Goal: Task Accomplishment & Management: Manage account settings

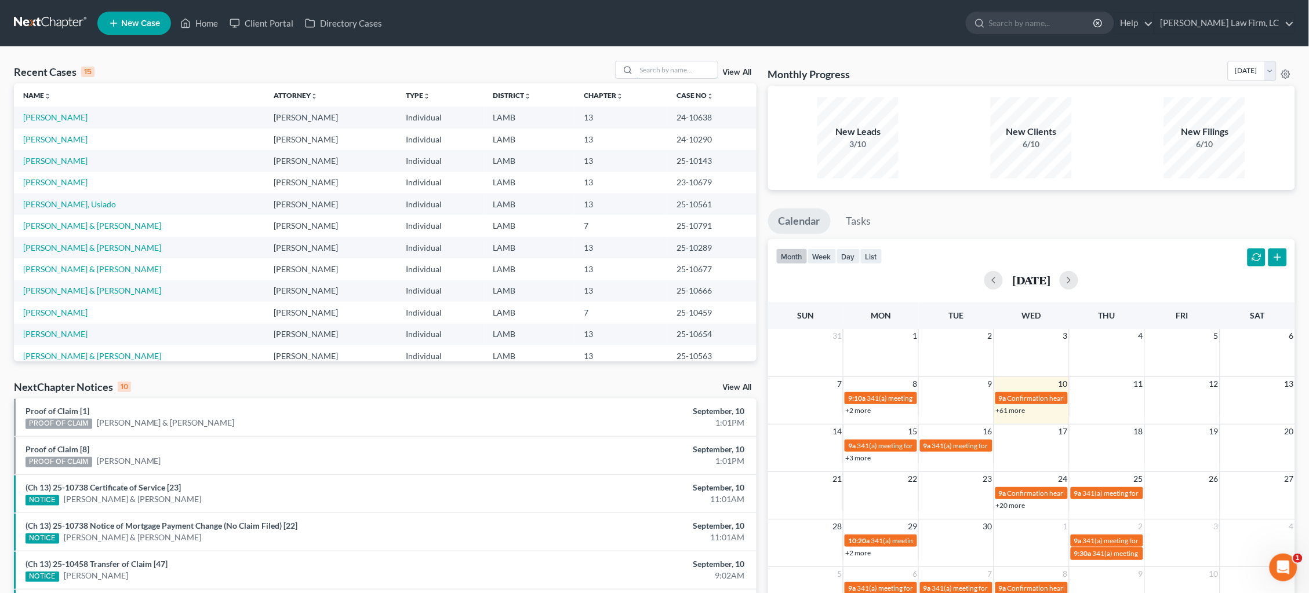
drag, startPoint x: 680, startPoint y: 71, endPoint x: 619, endPoint y: 5, distance: 89.8
click at [680, 71] on input "search" at bounding box center [676, 69] width 81 height 17
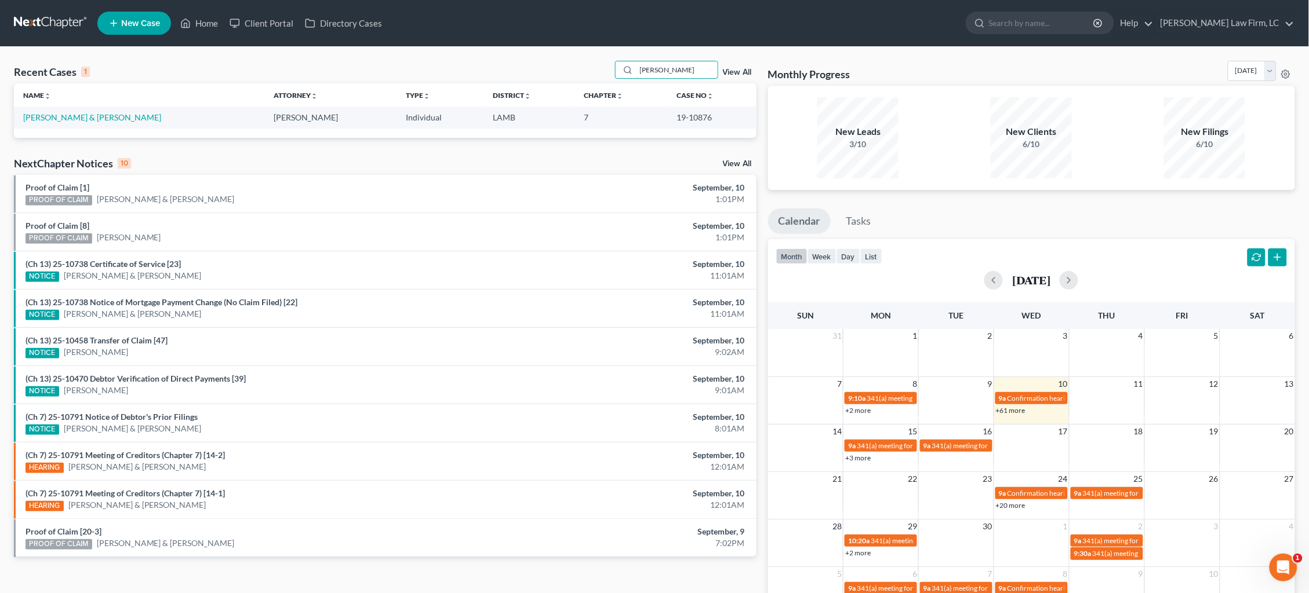
type input "cody Mayers"
drag, startPoint x: 675, startPoint y: 137, endPoint x: 64, endPoint y: 112, distance: 611.3
click at [64, 112] on link "Mayers, Cody & Monica" at bounding box center [92, 117] width 138 height 10
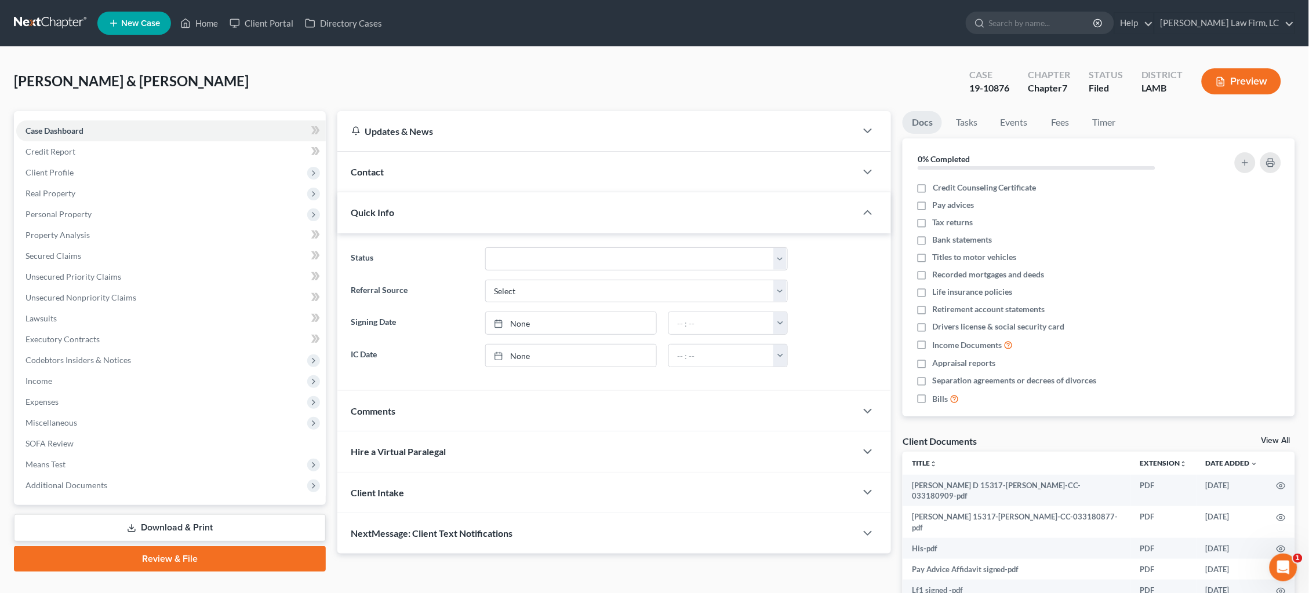
drag, startPoint x: 66, startPoint y: 376, endPoint x: 70, endPoint y: 383, distance: 8.1
click at [66, 376] on span "Income" at bounding box center [170, 381] width 309 height 21
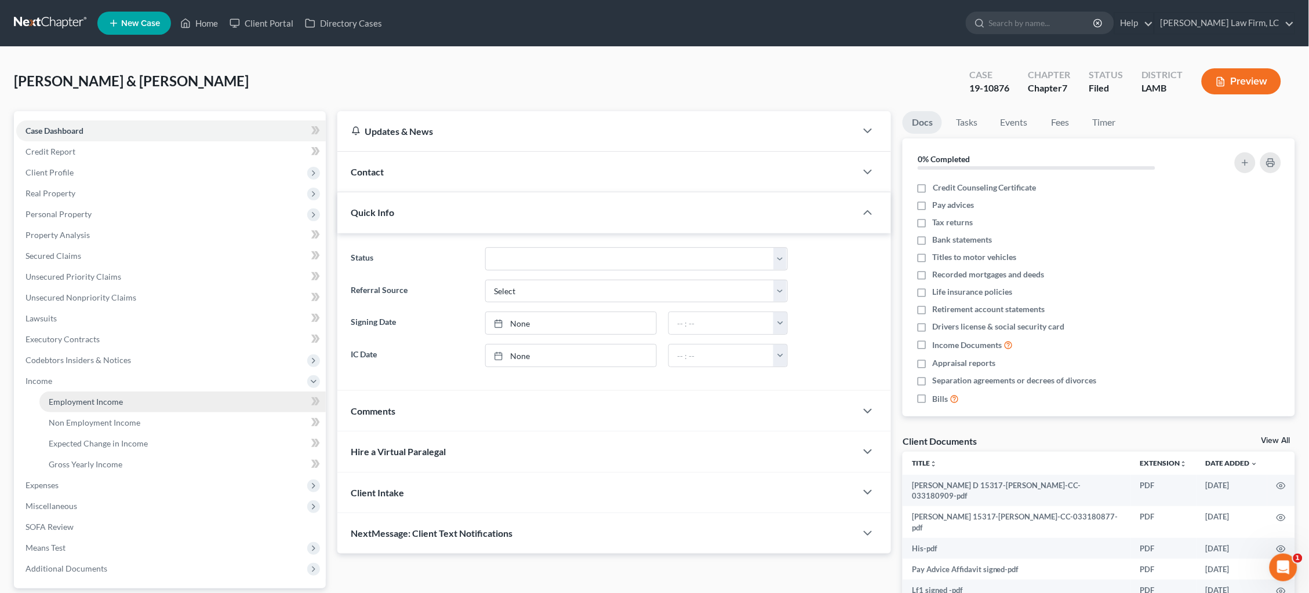
click at [85, 397] on span "Employment Income" at bounding box center [86, 402] width 74 height 10
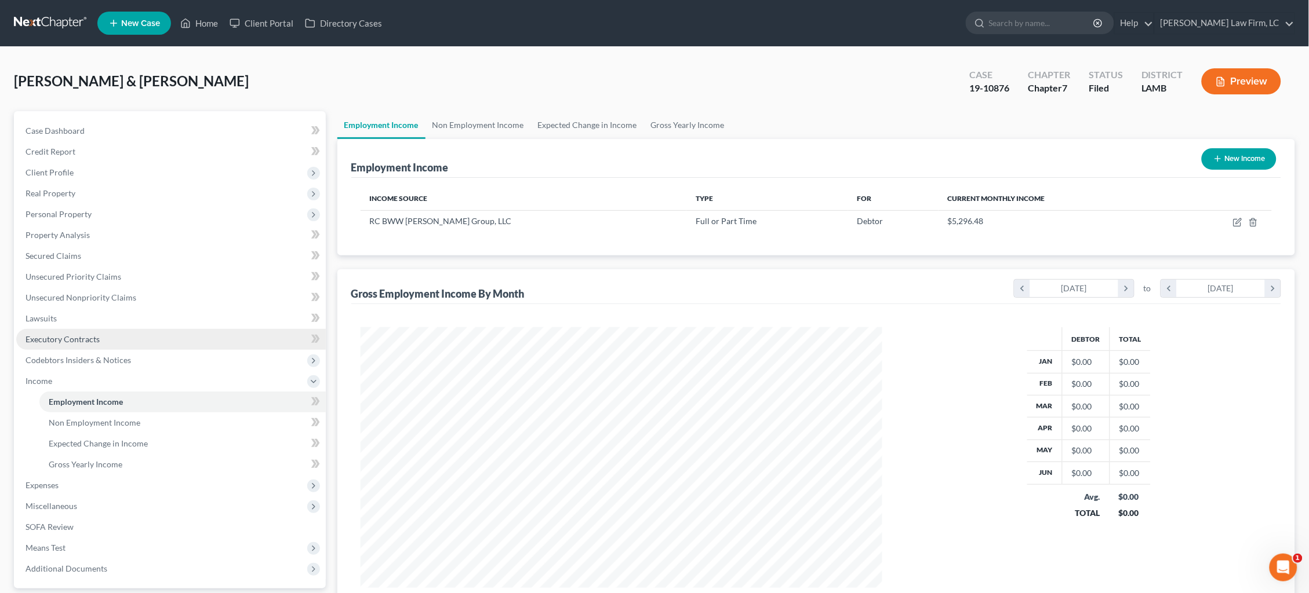
scroll to position [260, 545]
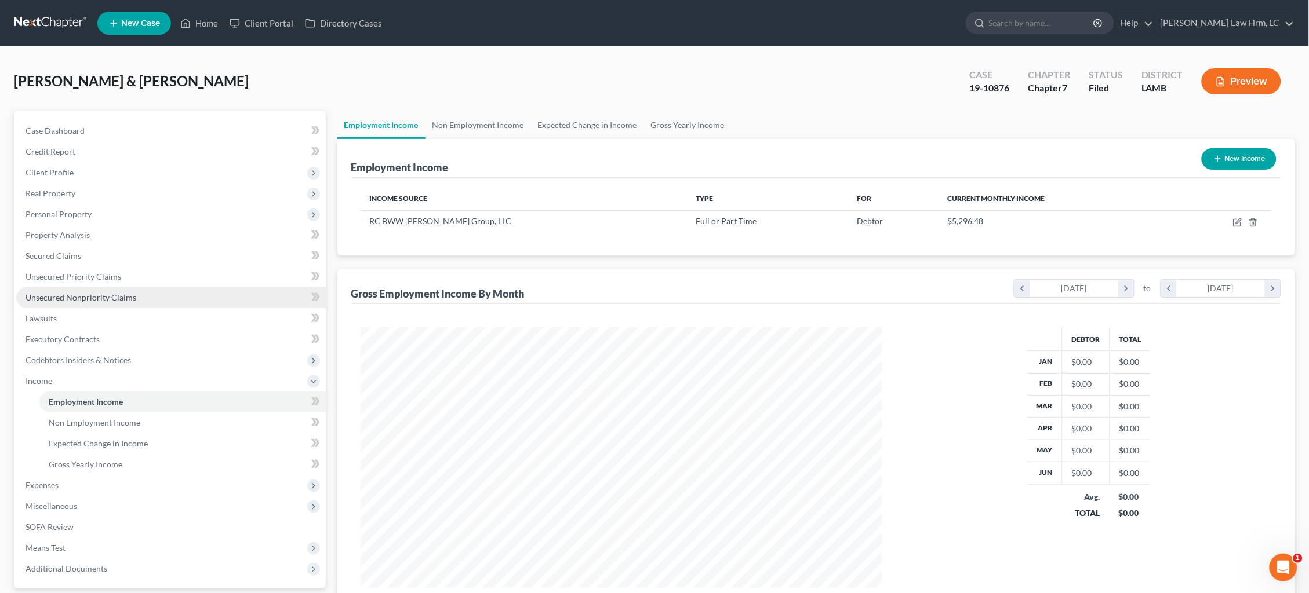
click at [116, 293] on span "Unsecured Nonpriority Claims" at bounding box center [80, 298] width 111 height 10
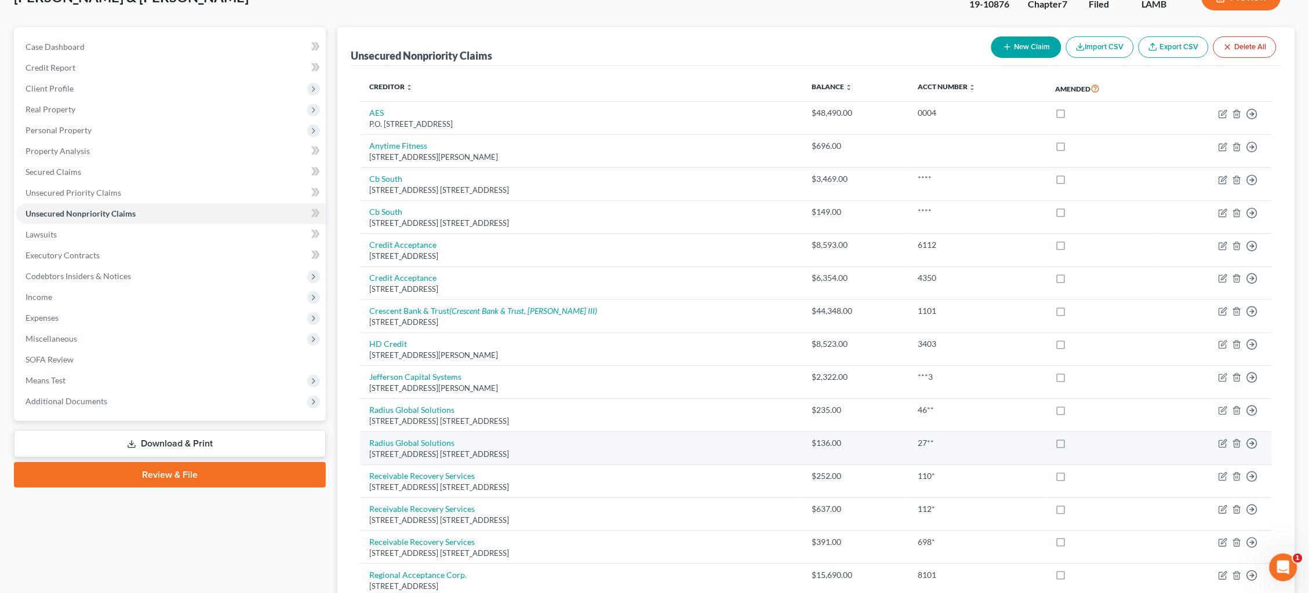
scroll to position [93, 0]
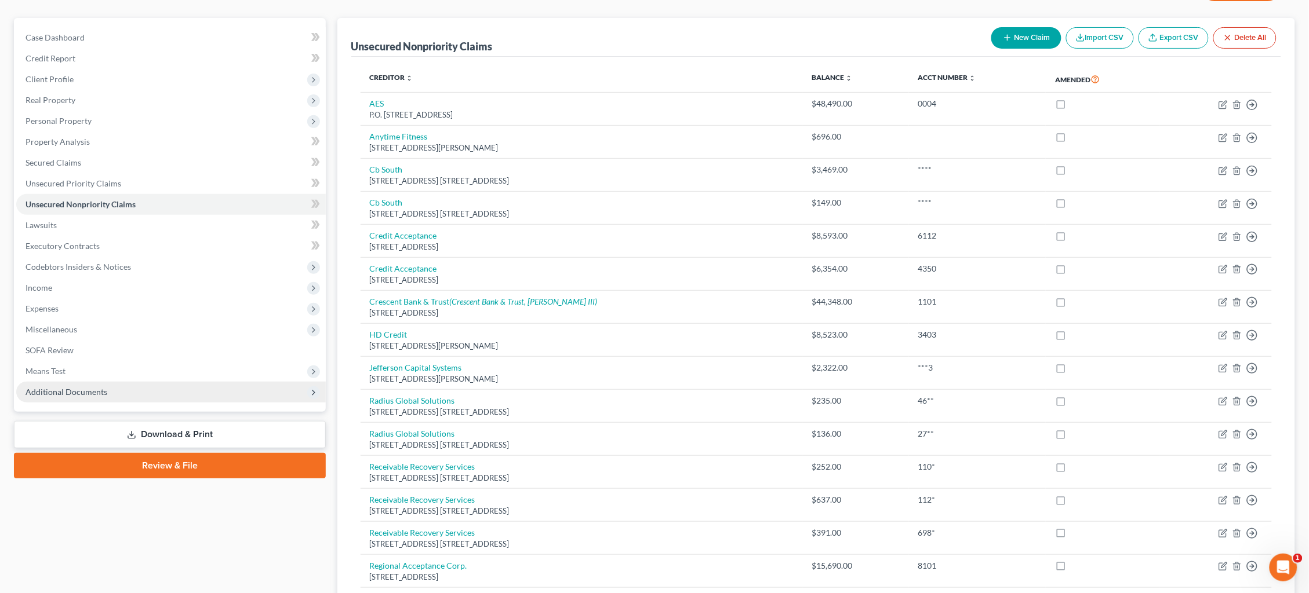
click at [170, 382] on span "Additional Documents" at bounding box center [170, 392] width 309 height 21
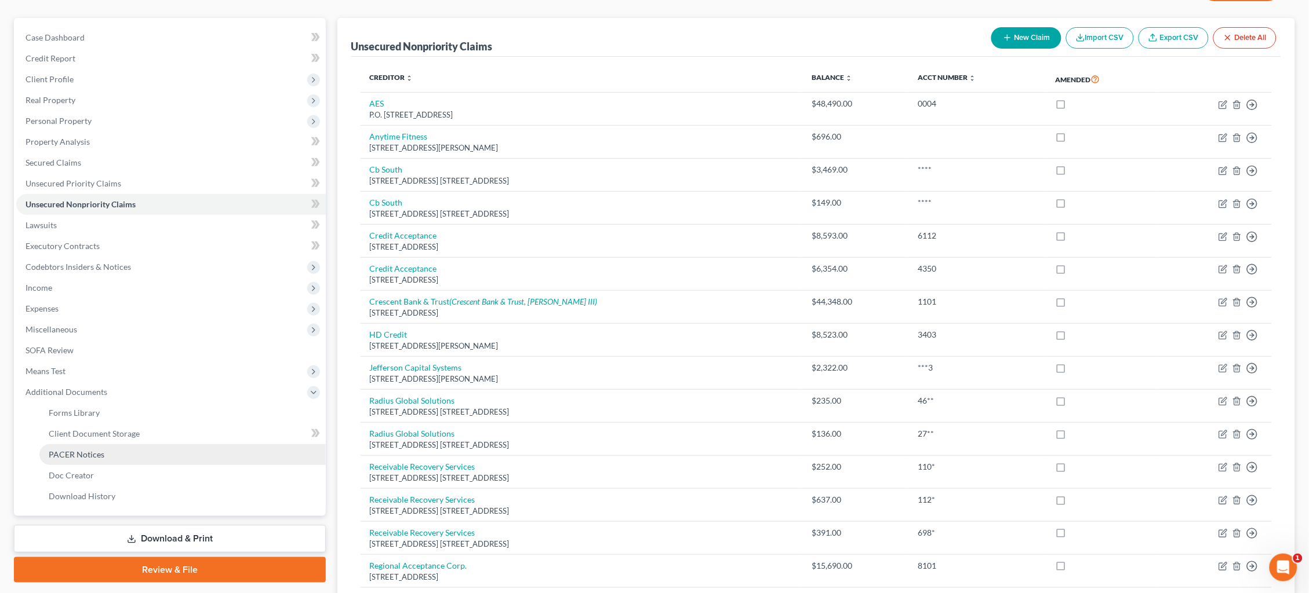
click at [144, 444] on link "PACER Notices" at bounding box center [182, 454] width 286 height 21
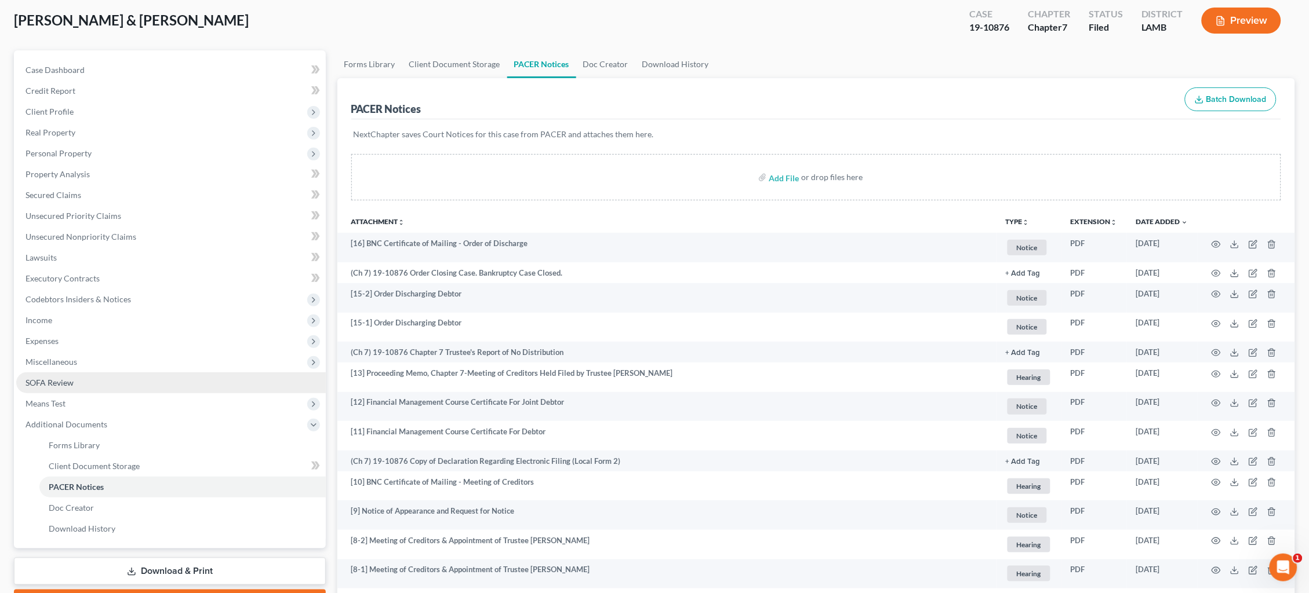
scroll to position [70, 0]
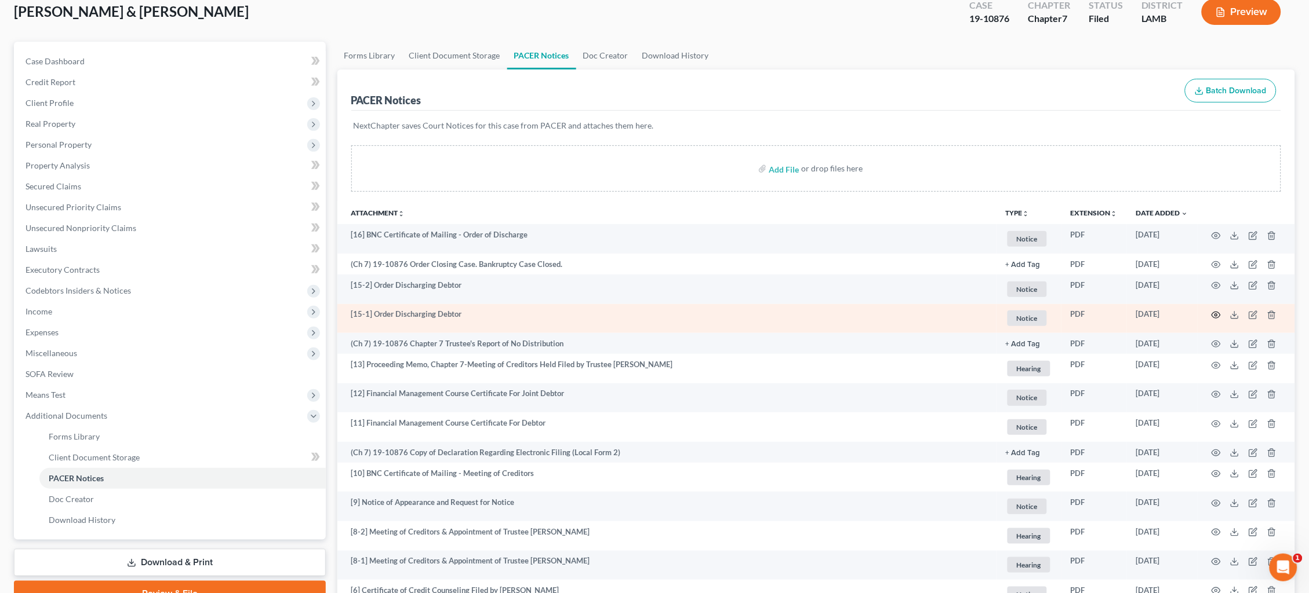
click at [1216, 314] on icon "button" at bounding box center [1215, 315] width 9 height 9
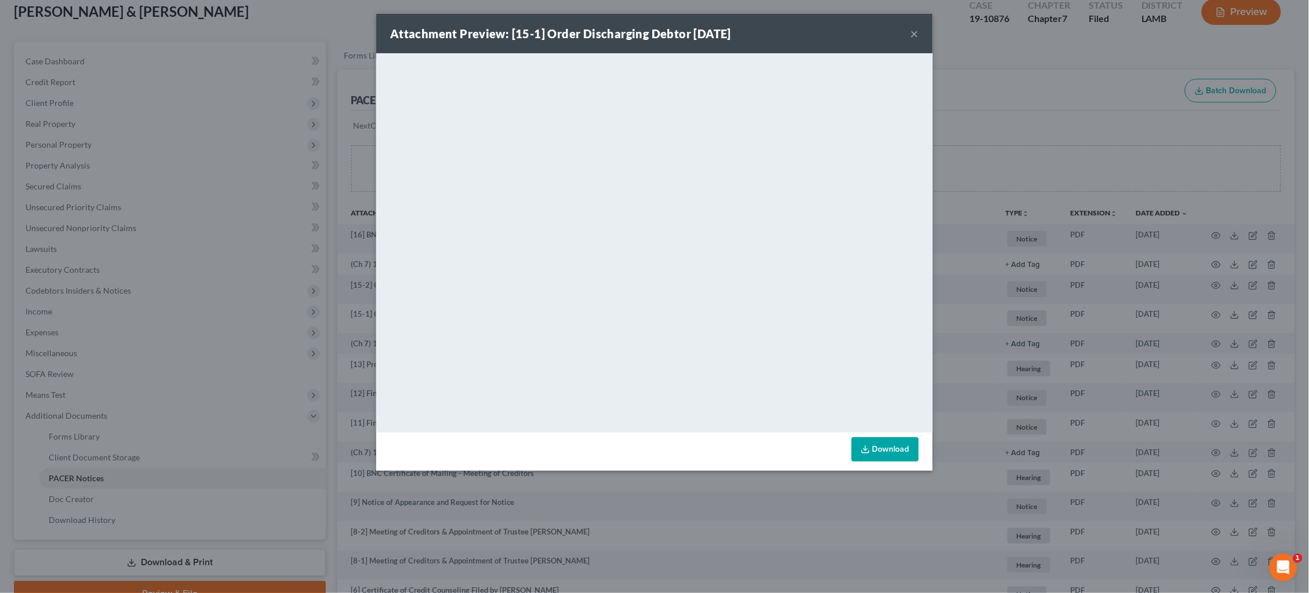
drag, startPoint x: 915, startPoint y: 35, endPoint x: 928, endPoint y: 159, distance: 124.1
click at [915, 34] on button "×" at bounding box center [914, 34] width 8 height 14
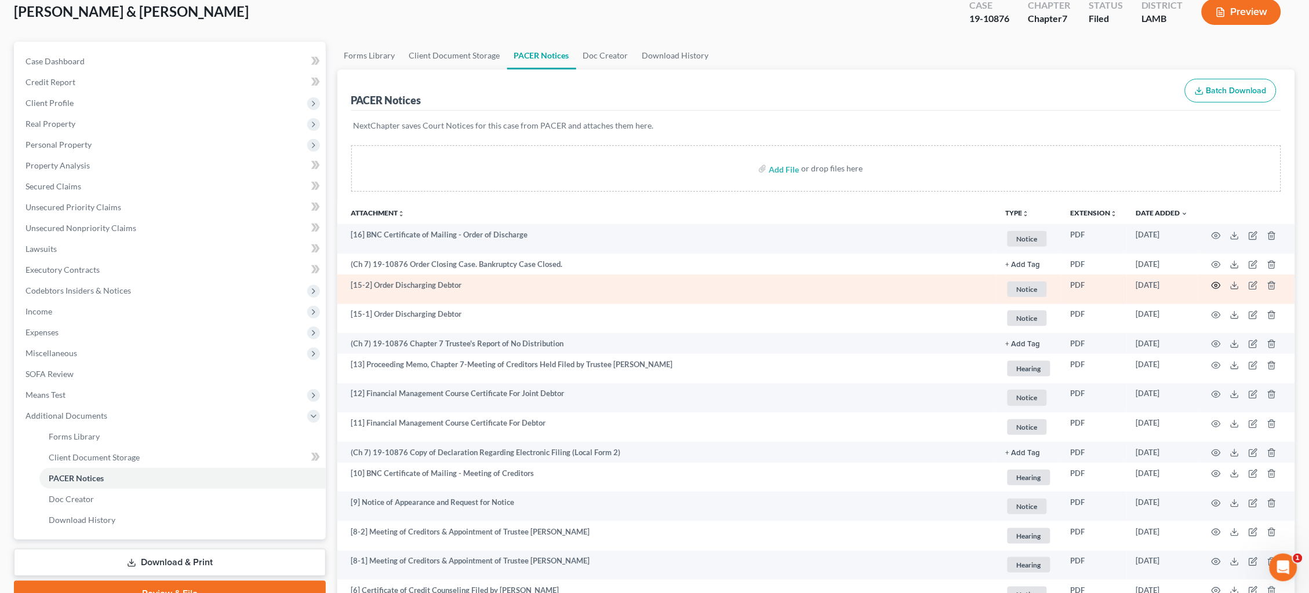
click at [1218, 283] on icon "button" at bounding box center [1215, 285] width 9 height 9
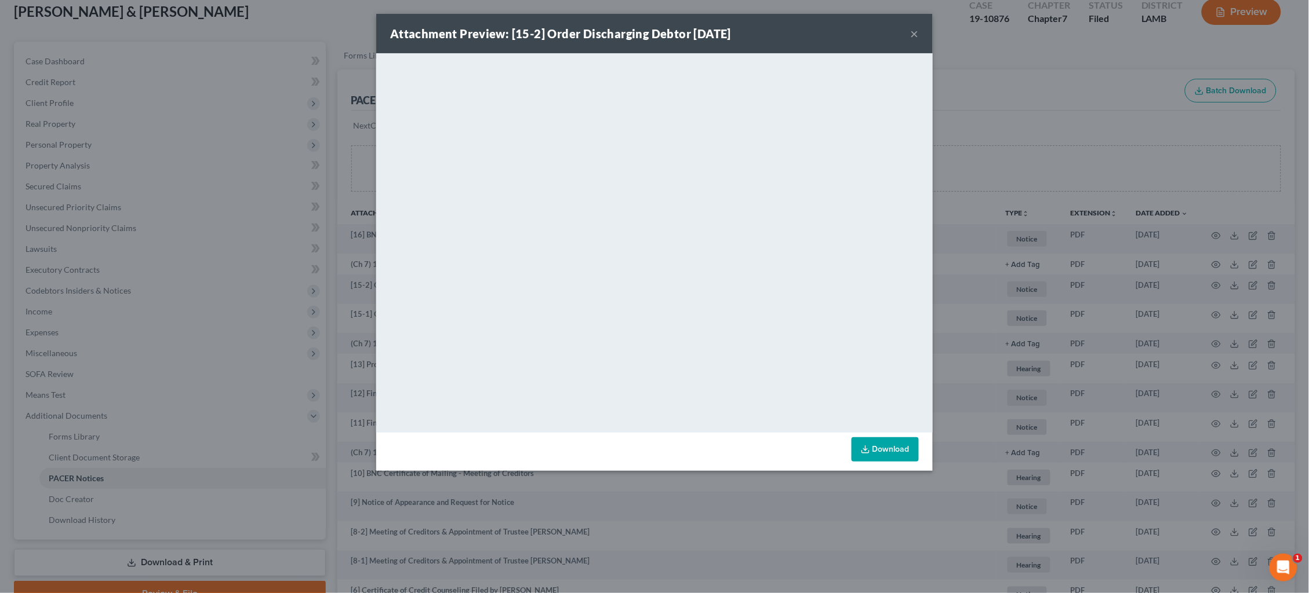
click at [916, 34] on button "×" at bounding box center [914, 34] width 8 height 14
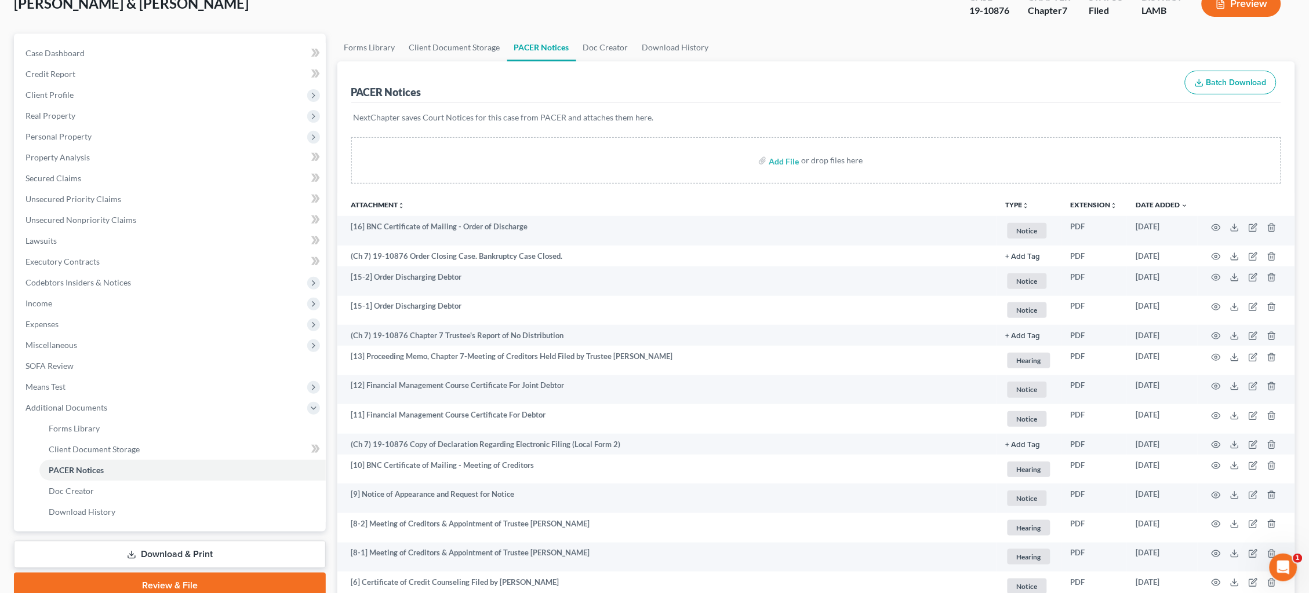
scroll to position [79, 0]
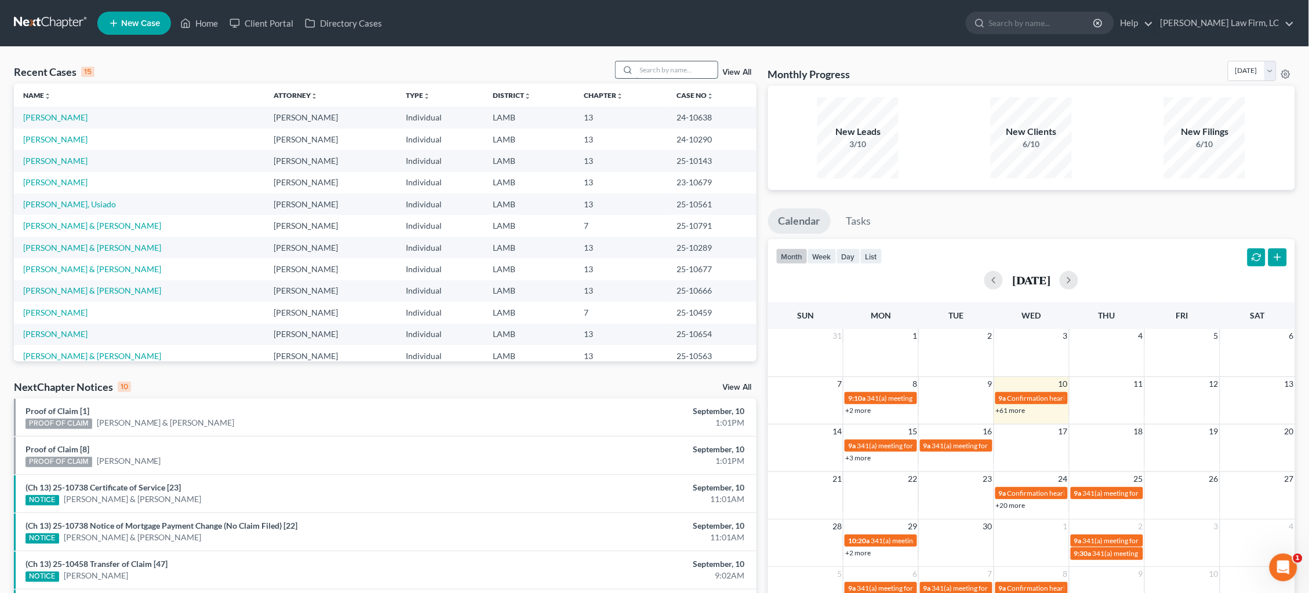
click at [682, 75] on input "search" at bounding box center [676, 69] width 81 height 17
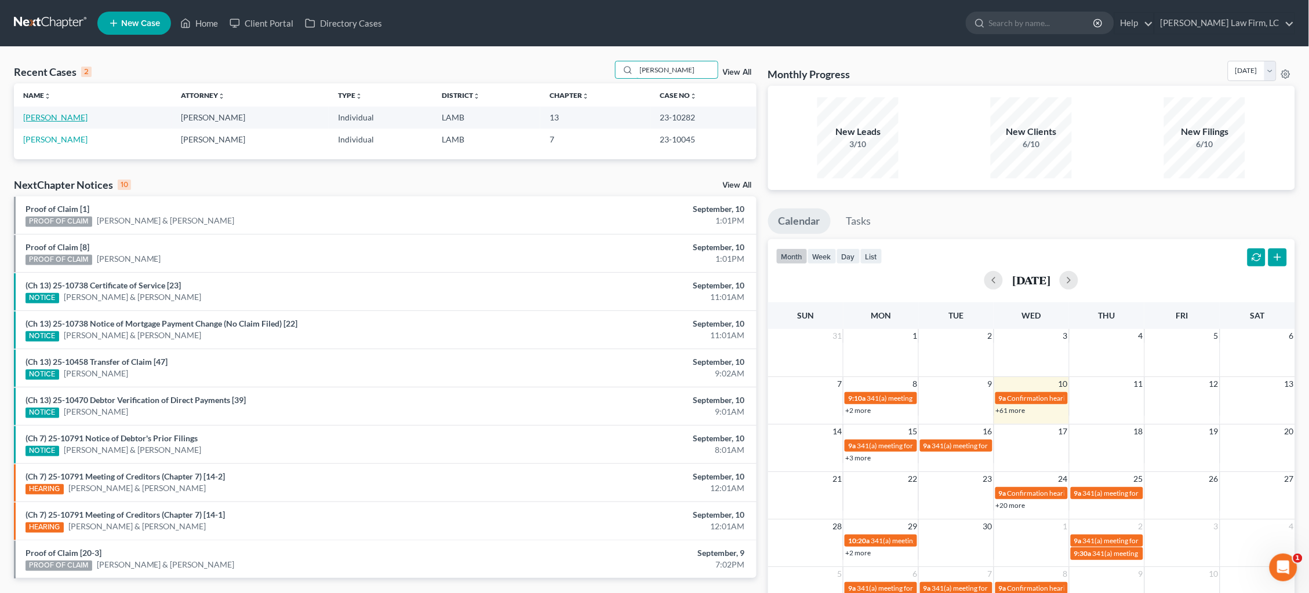
type input "[PERSON_NAME]"
click at [47, 115] on link "[PERSON_NAME]" at bounding box center [55, 117] width 64 height 10
select select "2"
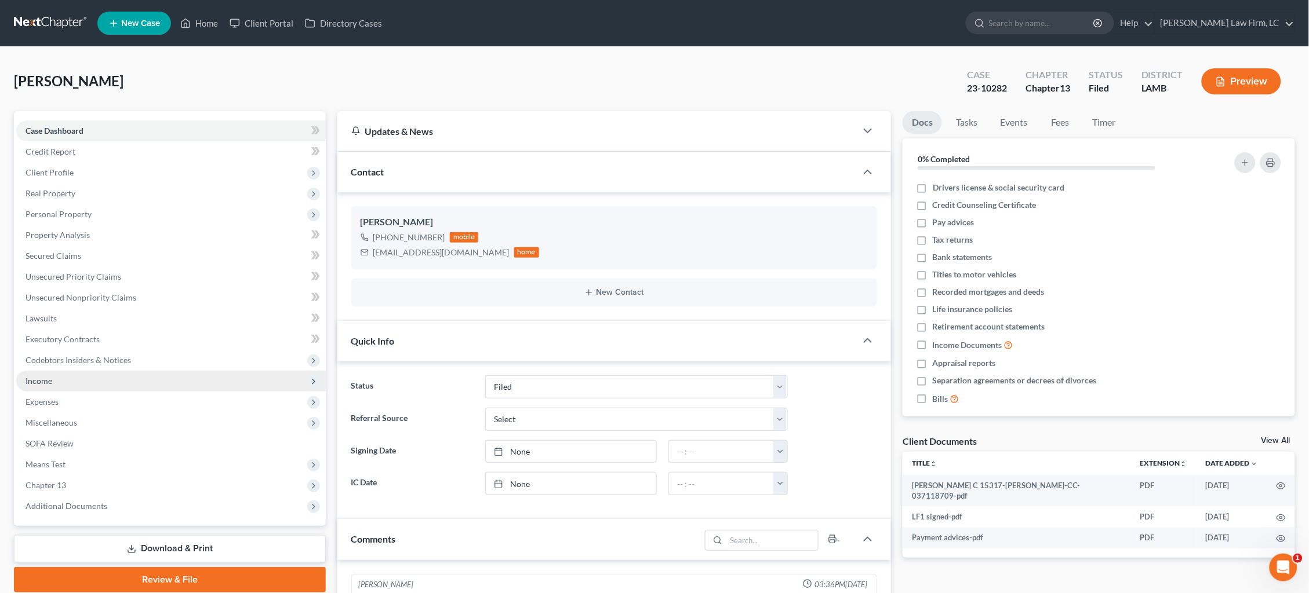
click at [67, 376] on span "Income" at bounding box center [170, 381] width 309 height 21
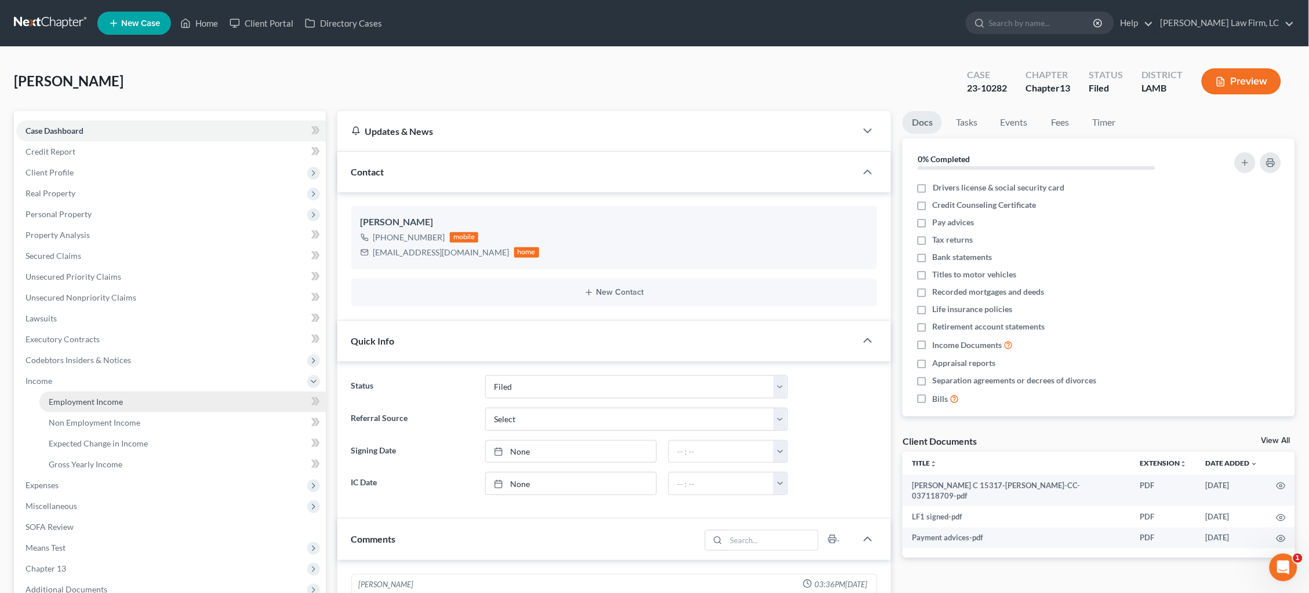
click at [80, 397] on span "Employment Income" at bounding box center [86, 402] width 74 height 10
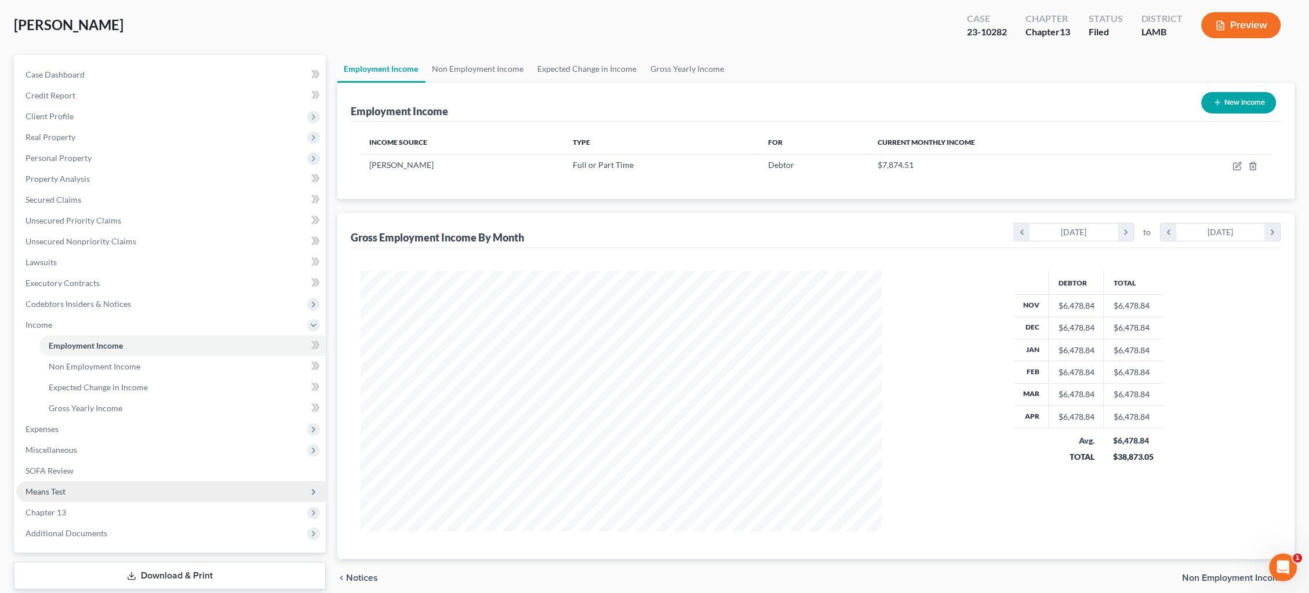
scroll to position [86, 0]
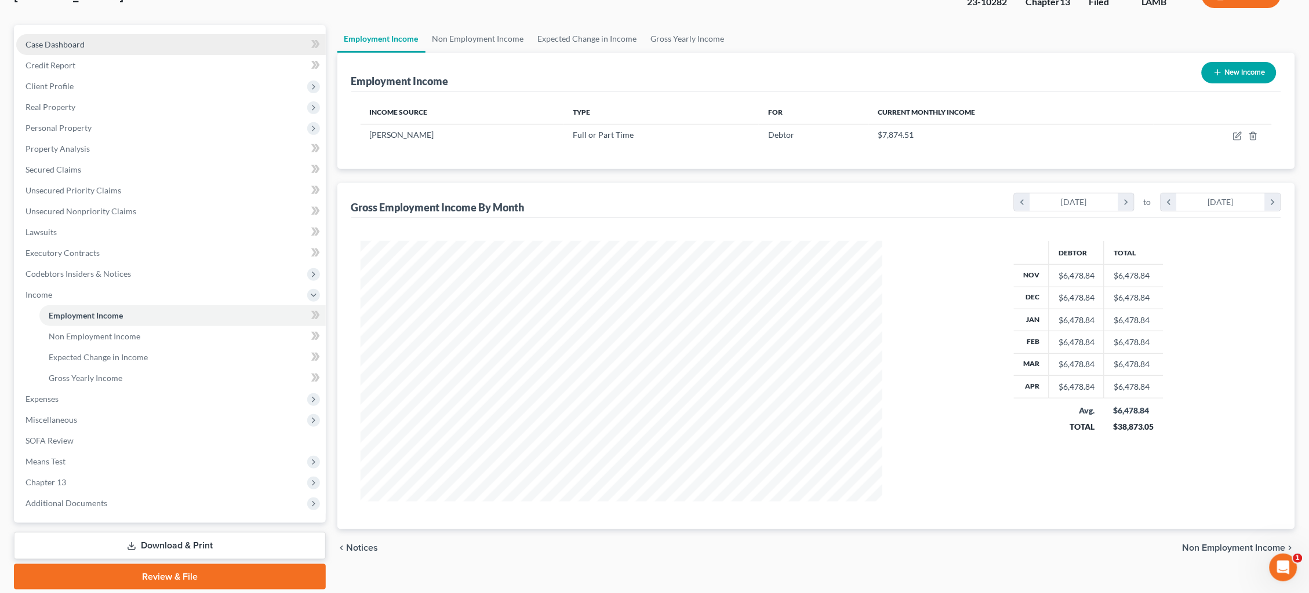
click at [103, 41] on link "Case Dashboard" at bounding box center [170, 44] width 309 height 21
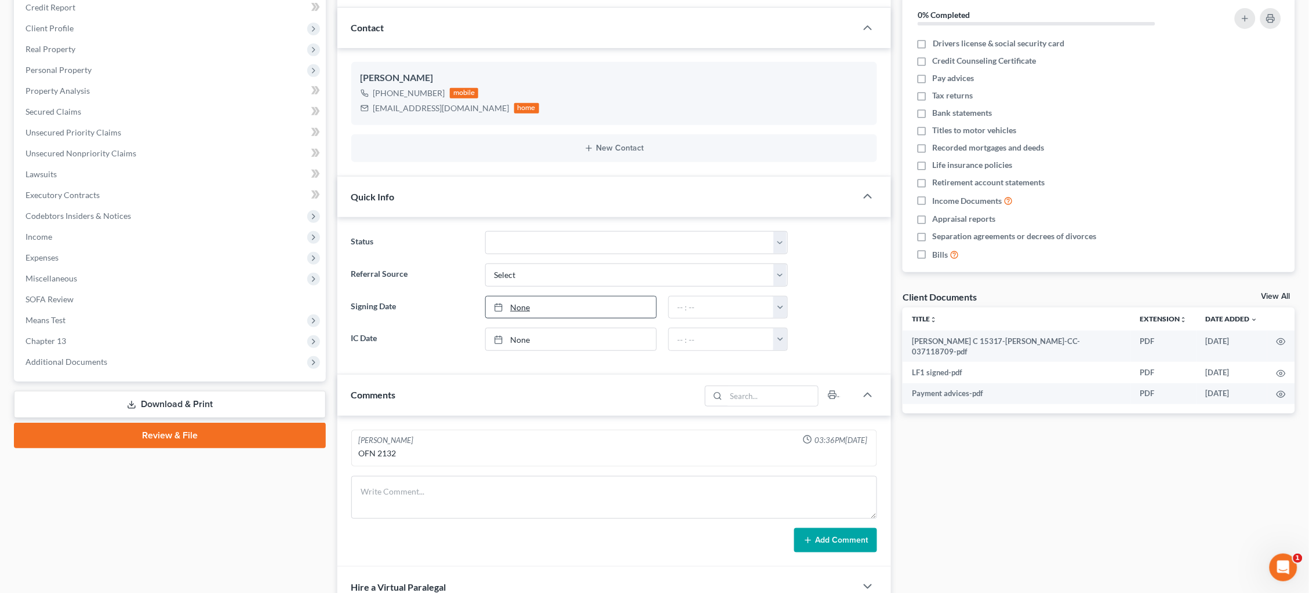
scroll to position [184, 0]
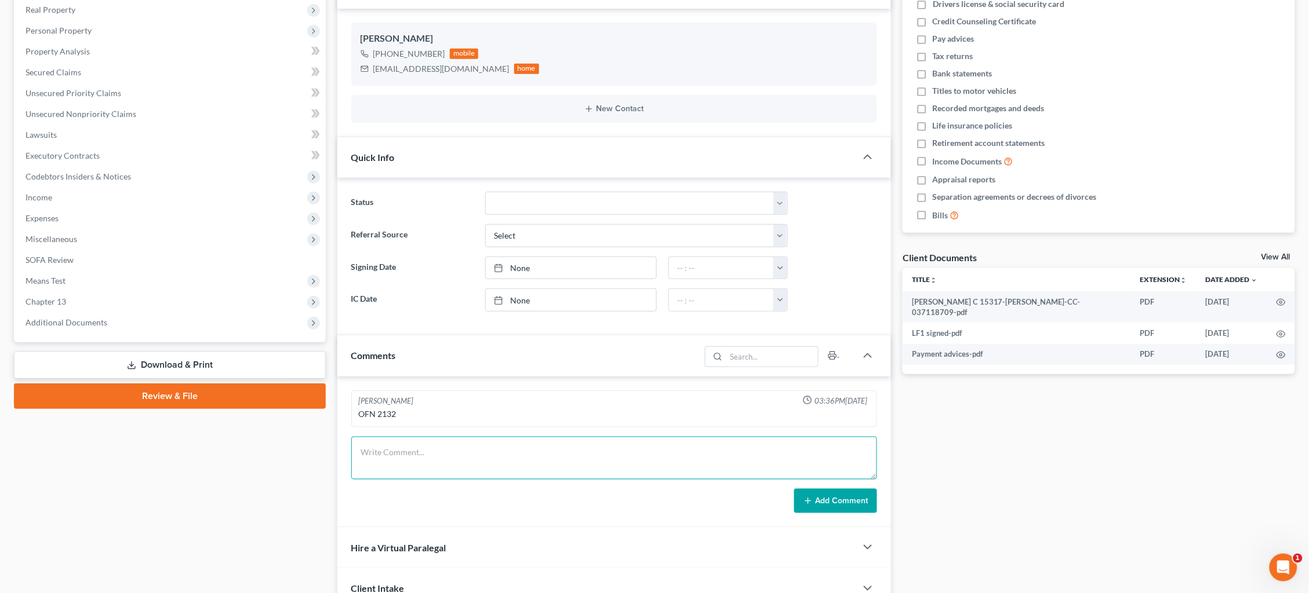
click at [524, 464] on textarea at bounding box center [614, 458] width 526 height 43
type textarea "8"
type textarea "9/10/25 phone call to discuss change in circumstances: $25 ahead on payments, P…"
click at [845, 498] on button "Add Comment" at bounding box center [835, 501] width 83 height 24
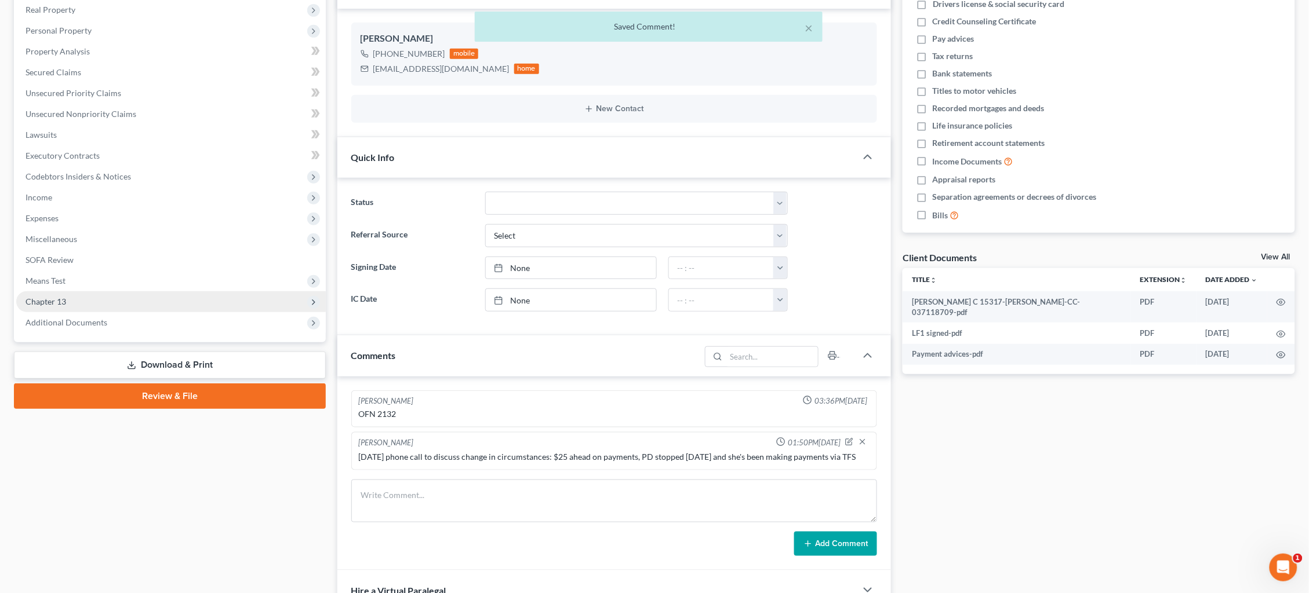
click at [165, 297] on span "Chapter 13" at bounding box center [170, 301] width 309 height 21
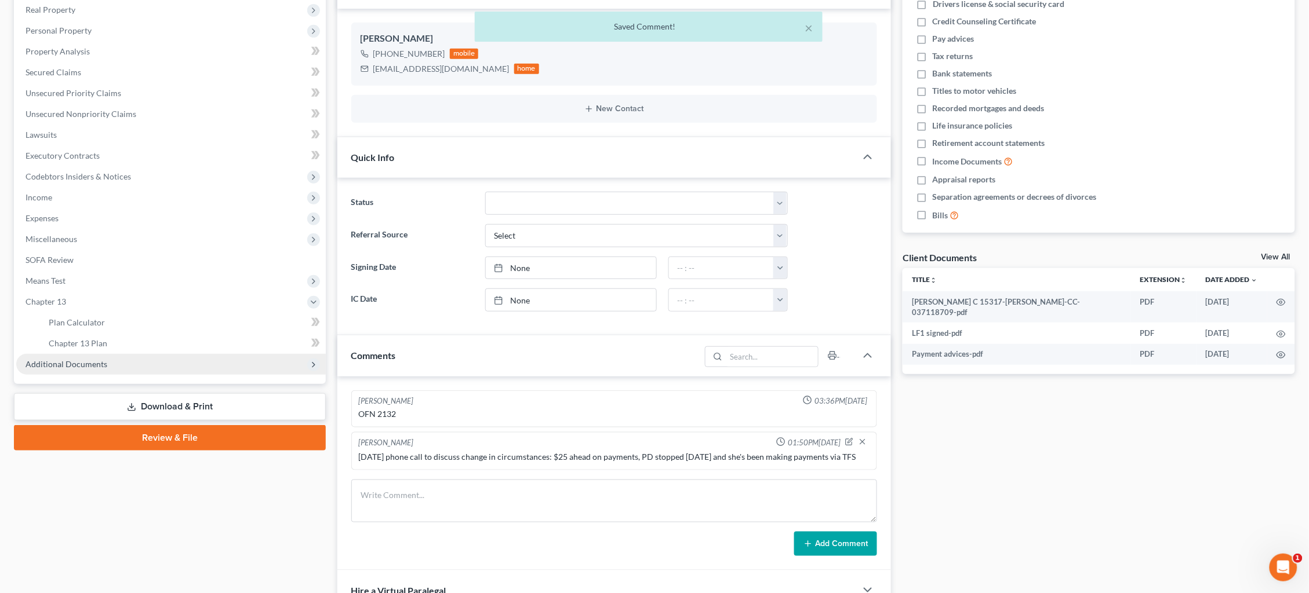
click at [165, 354] on span "Additional Documents" at bounding box center [170, 364] width 309 height 21
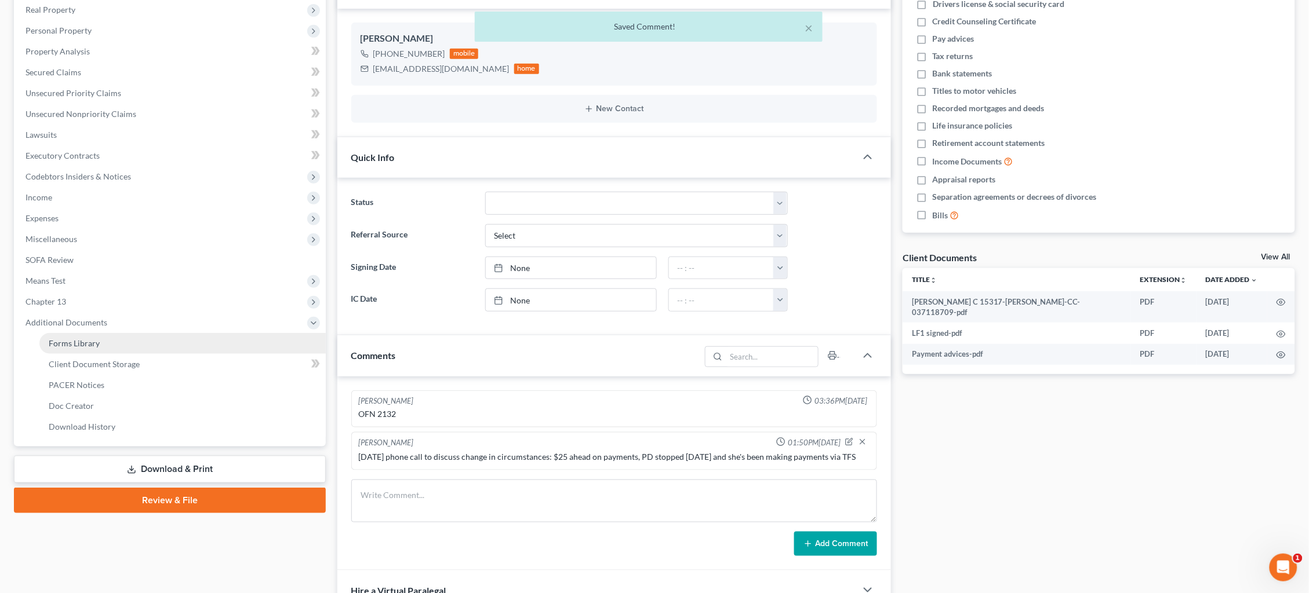
click at [155, 375] on link "PACER Notices" at bounding box center [182, 385] width 286 height 21
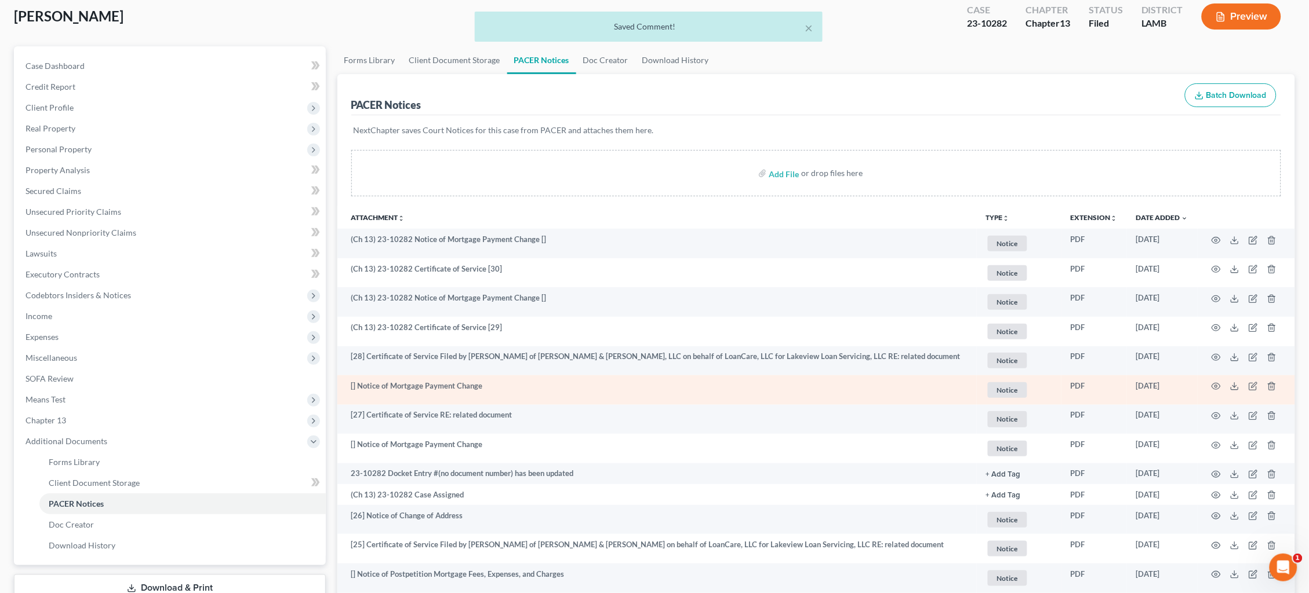
scroll to position [70, 0]
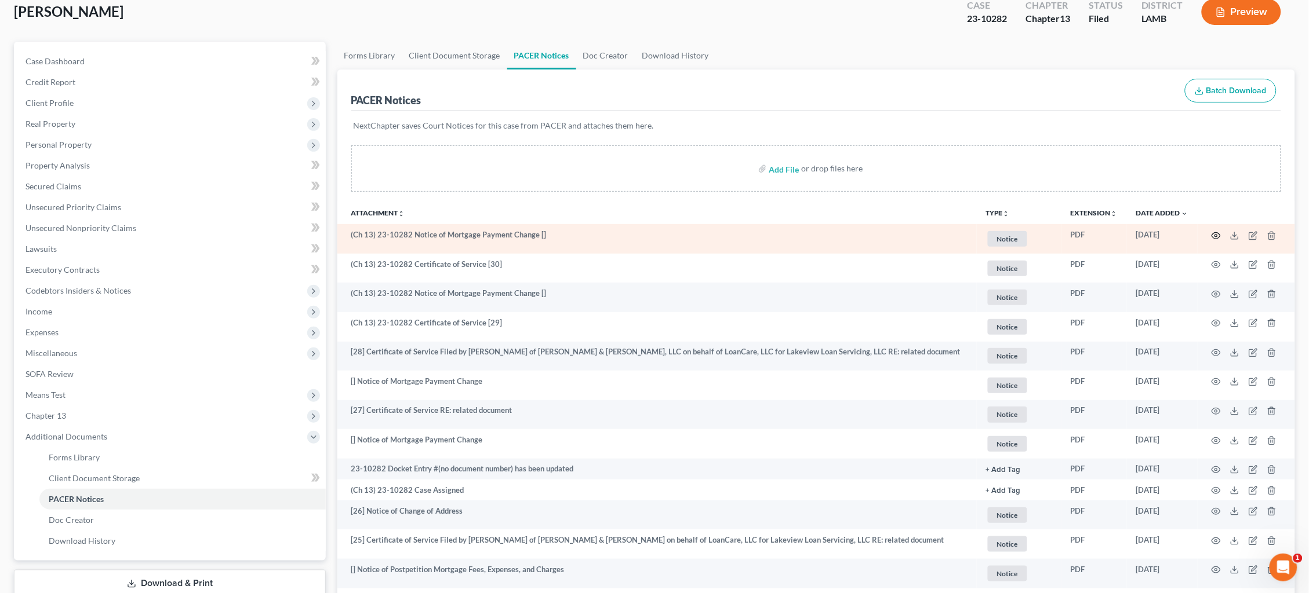
click at [1218, 234] on icon "button" at bounding box center [1215, 235] width 9 height 9
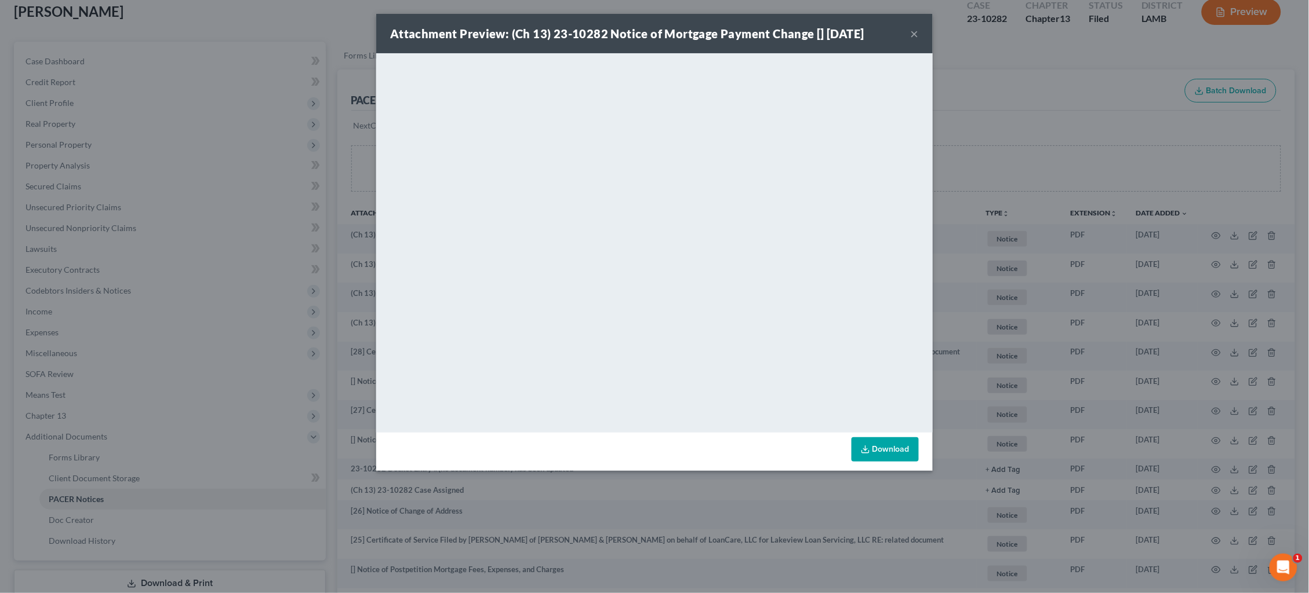
click at [913, 34] on button "×" at bounding box center [914, 34] width 8 height 14
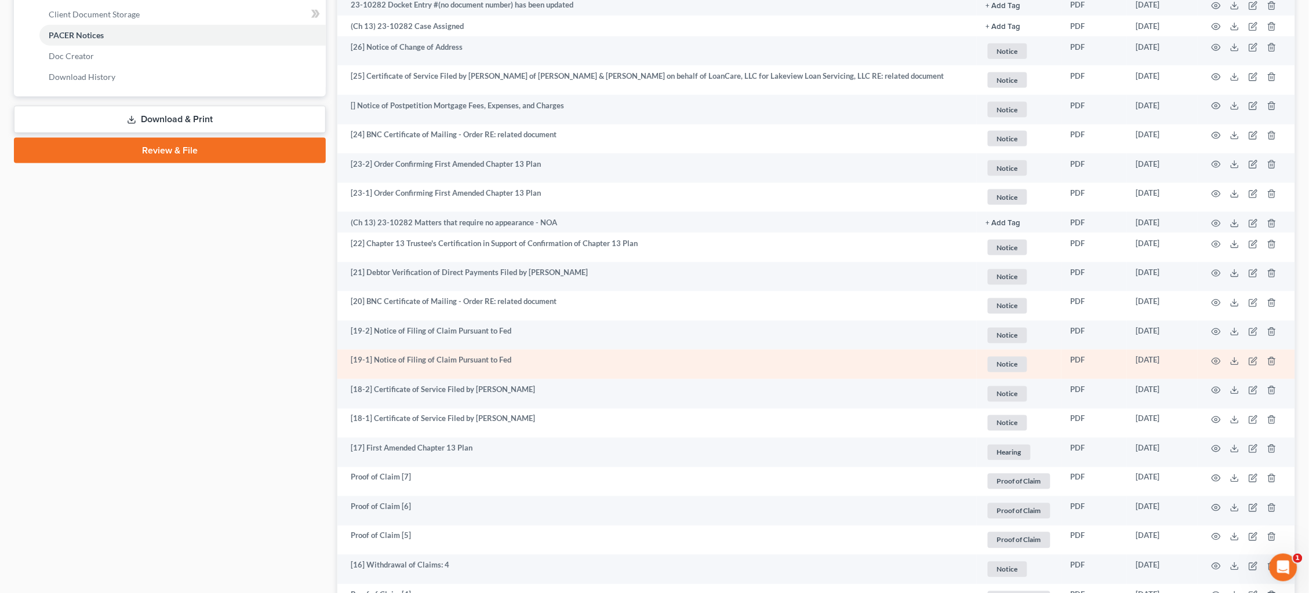
scroll to position [539, 0]
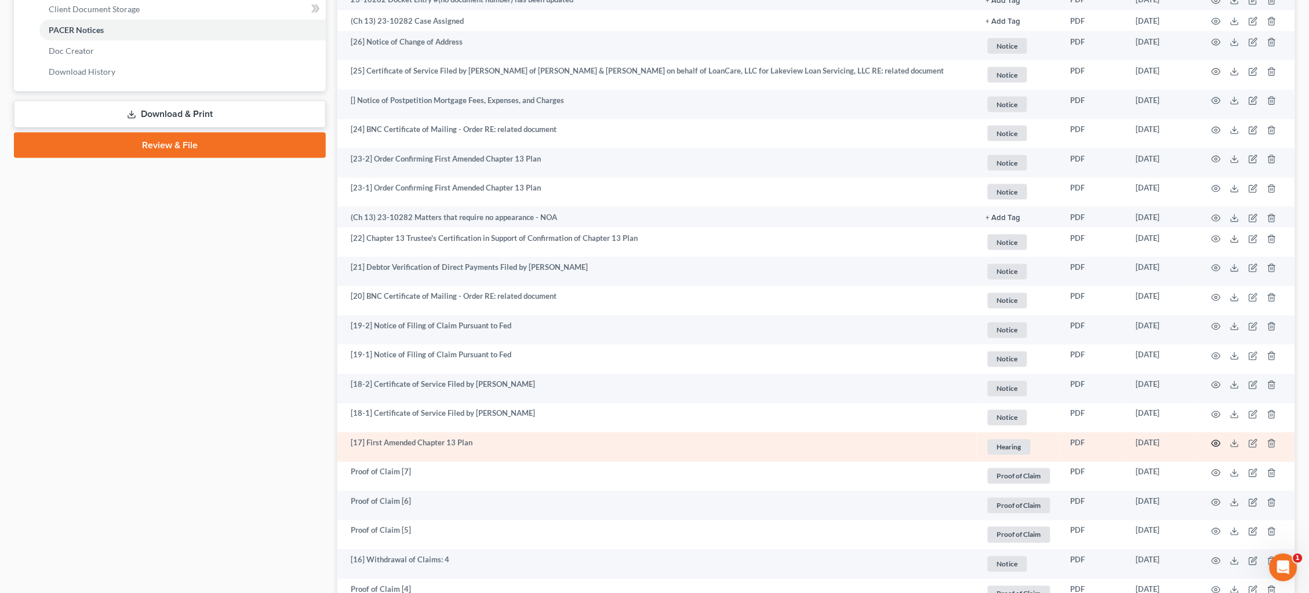
click at [1216, 439] on icon "button" at bounding box center [1215, 443] width 9 height 9
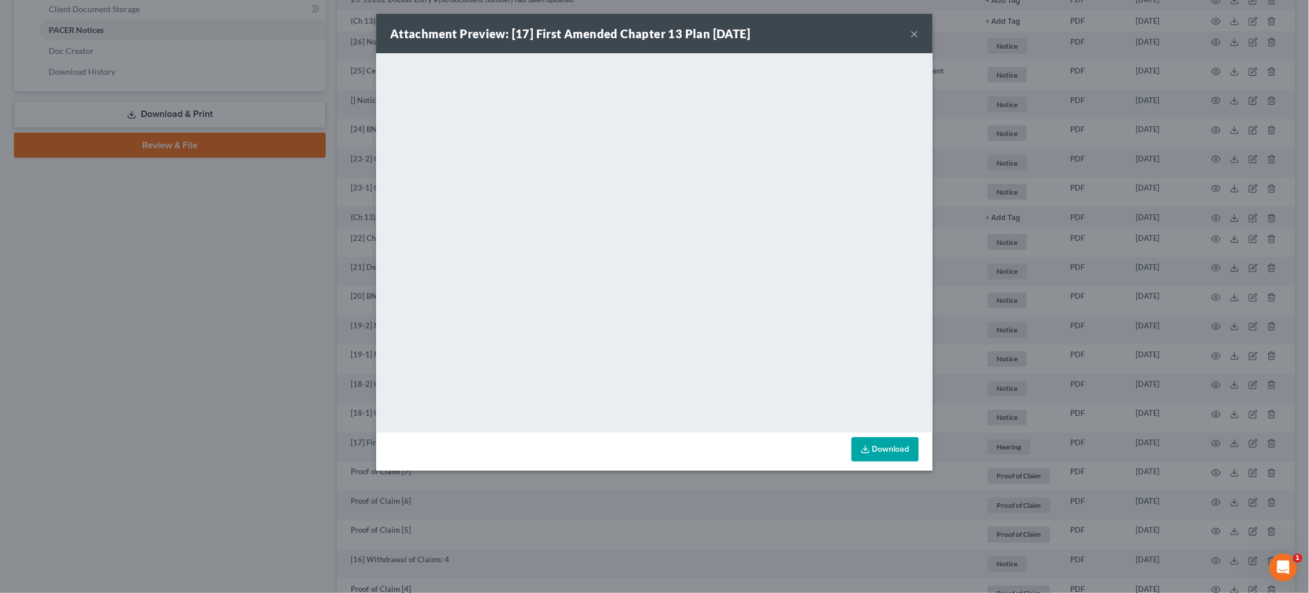
click at [1014, 253] on div "Attachment Preview: [17] First Amended Chapter 13 Plan 08/01/2023 × <object ng-…" at bounding box center [654, 296] width 1309 height 593
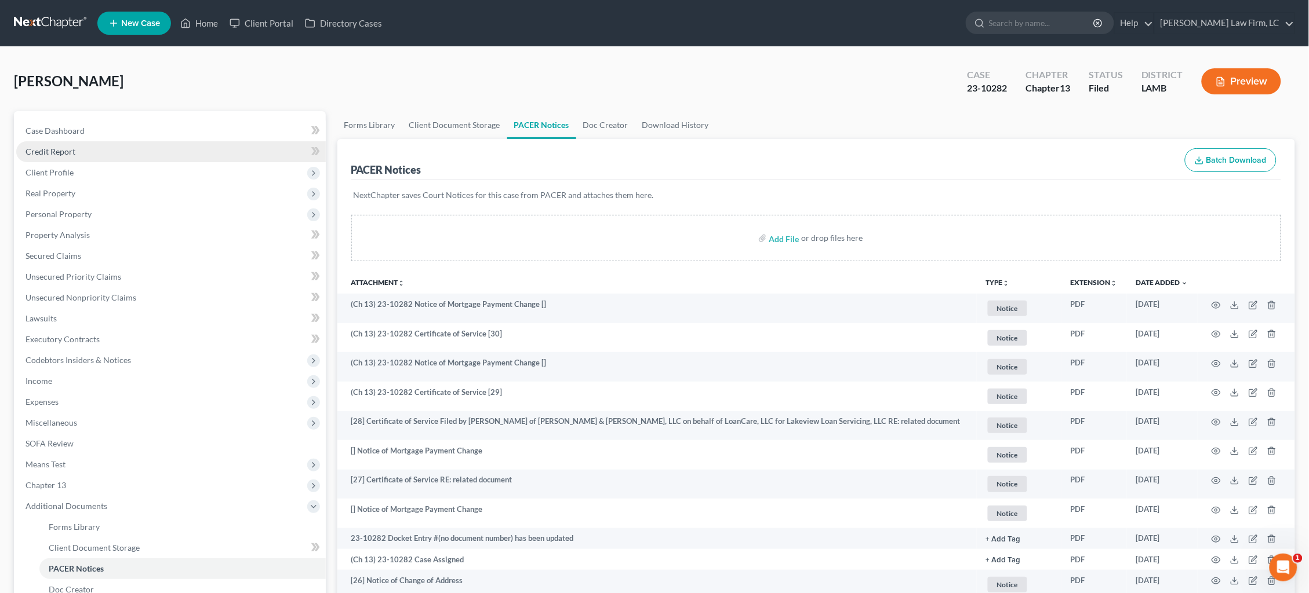
scroll to position [0, 0]
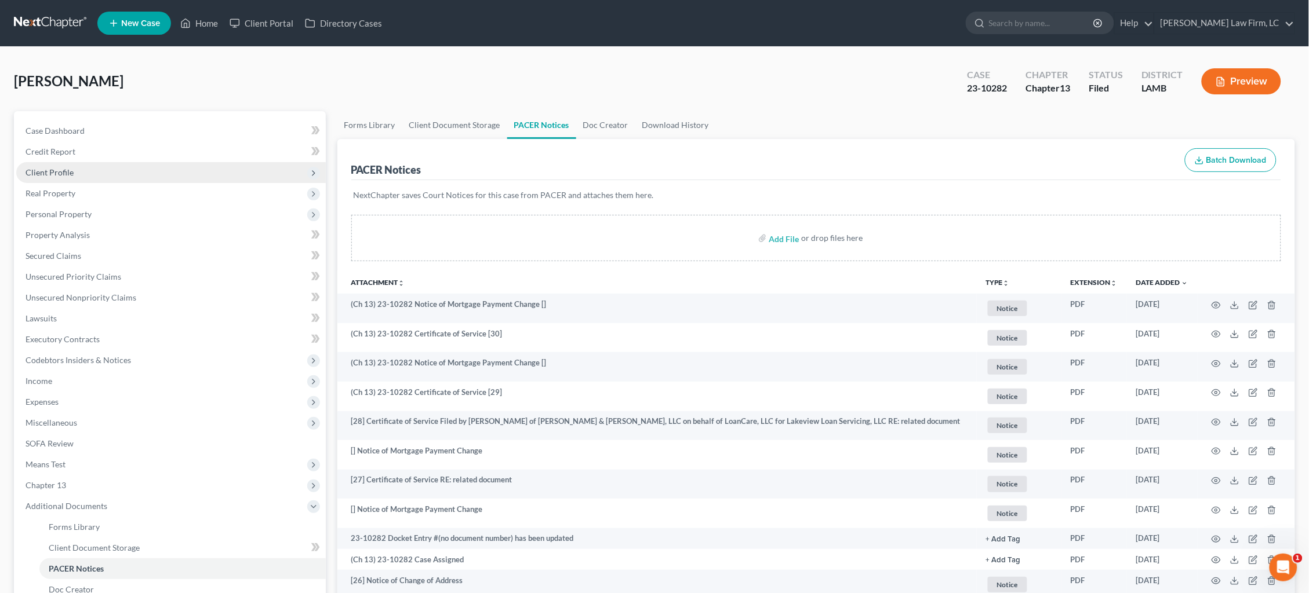
click at [121, 172] on span "Client Profile" at bounding box center [170, 172] width 309 height 21
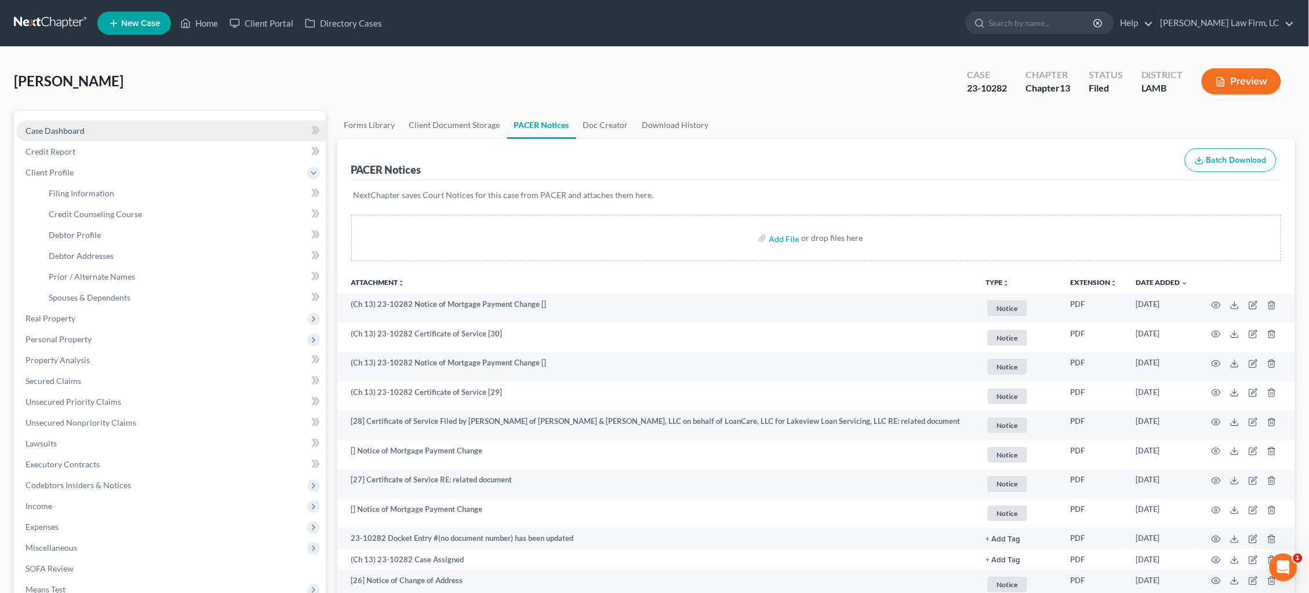
click at [99, 129] on link "Case Dashboard" at bounding box center [170, 131] width 309 height 21
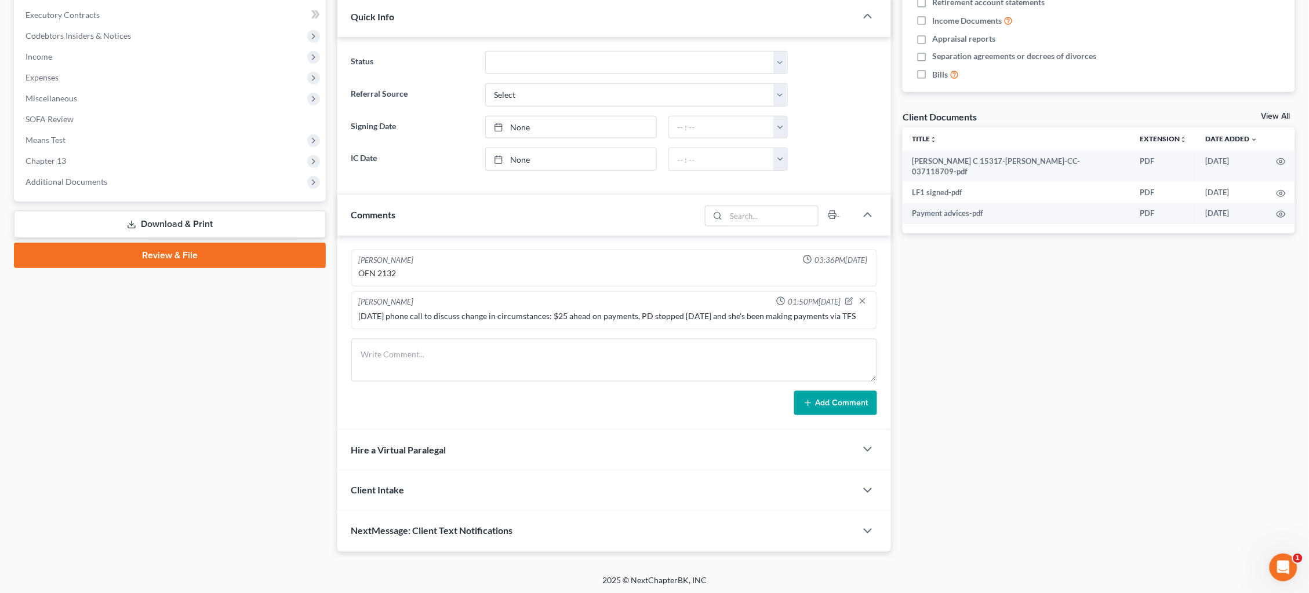
scroll to position [323, 0]
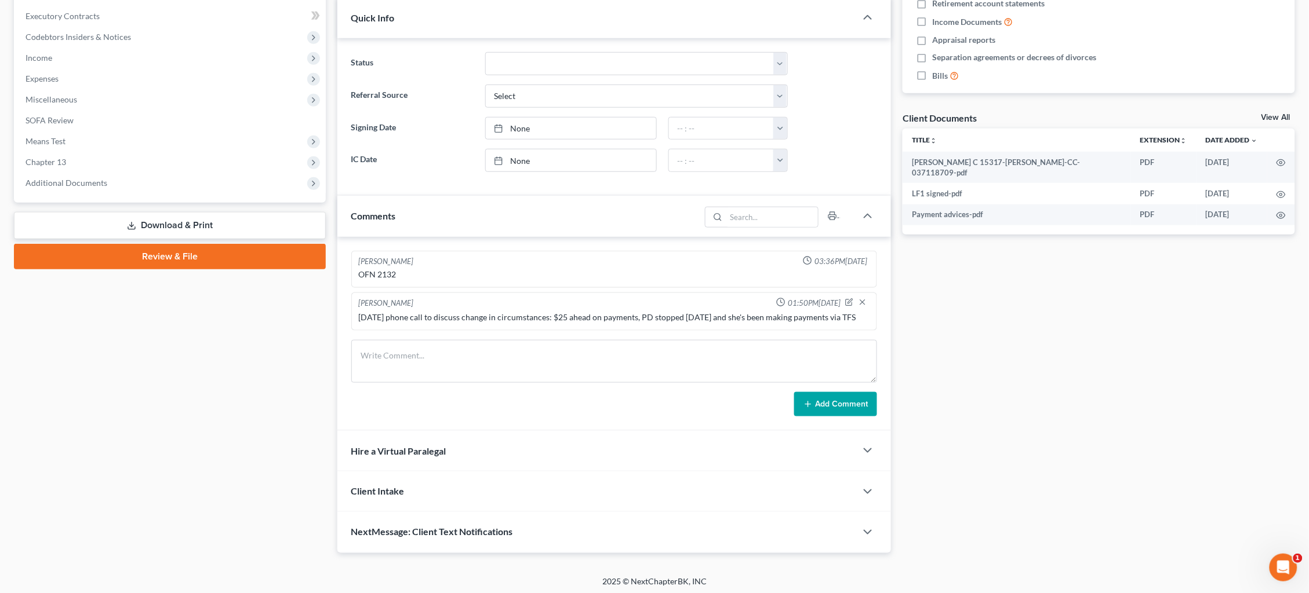
click at [822, 312] on div "9/10/25 phone call to discuss change in circumstances: $25 ahead on payments, P…" at bounding box center [614, 318] width 511 height 12
click at [851, 299] on icon "button" at bounding box center [850, 301] width 5 height 5
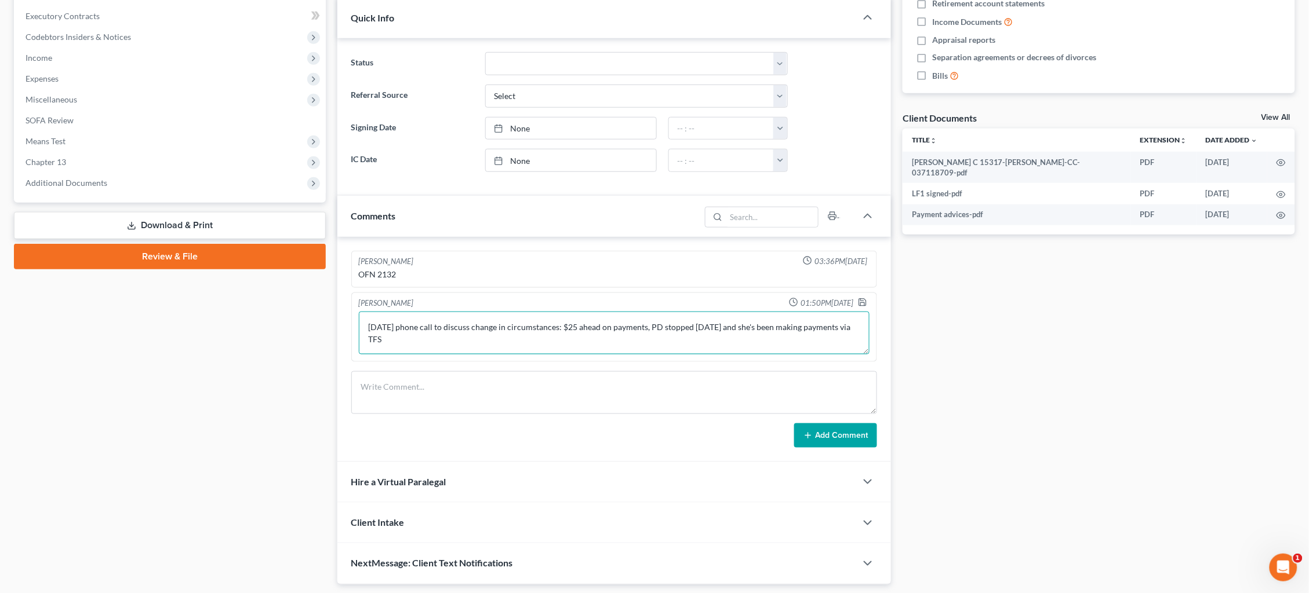
click at [807, 339] on textarea "9/10/25 phone call to discuss change in circumstances: $25 ahead on payments, P…" at bounding box center [614, 333] width 511 height 43
type textarea "9/10/25 phone call to discuss change in circumstances: $25 ahead on payments, P…"
drag, startPoint x: 861, startPoint y: 301, endPoint x: 898, endPoint y: 302, distance: 37.7
click at [861, 300] on icon "button" at bounding box center [862, 302] width 9 height 9
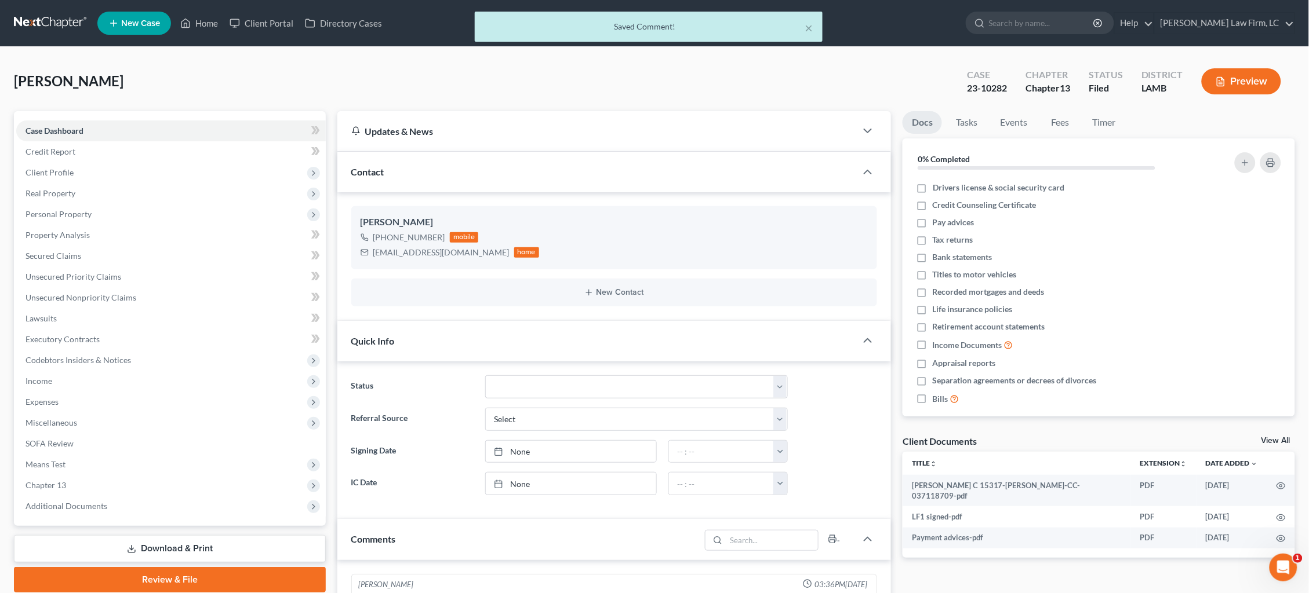
scroll to position [0, 0]
